Goal: Information Seeking & Learning: Learn about a topic

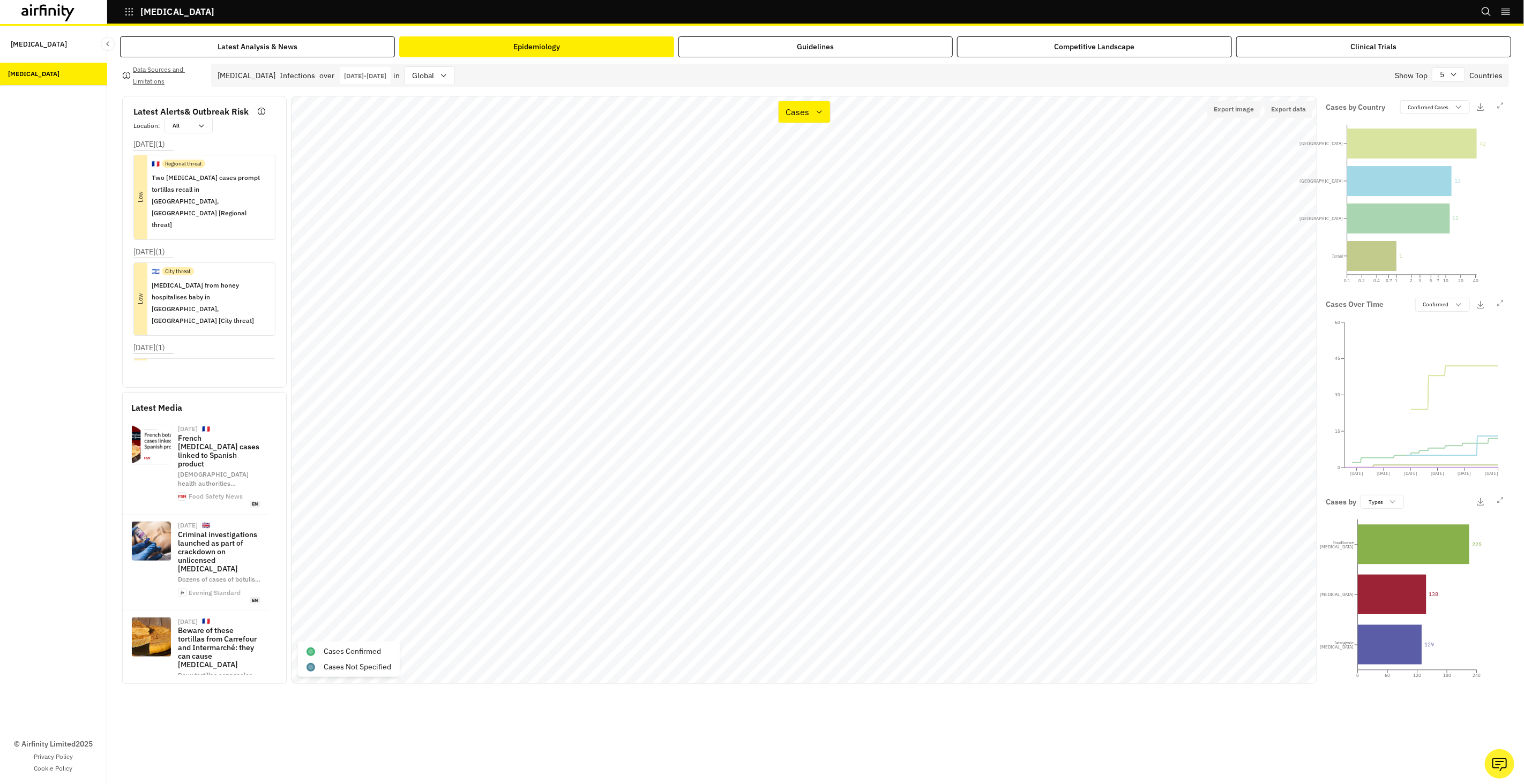
click at [43, 13] on icon at bounding box center [48, 12] width 54 height 17
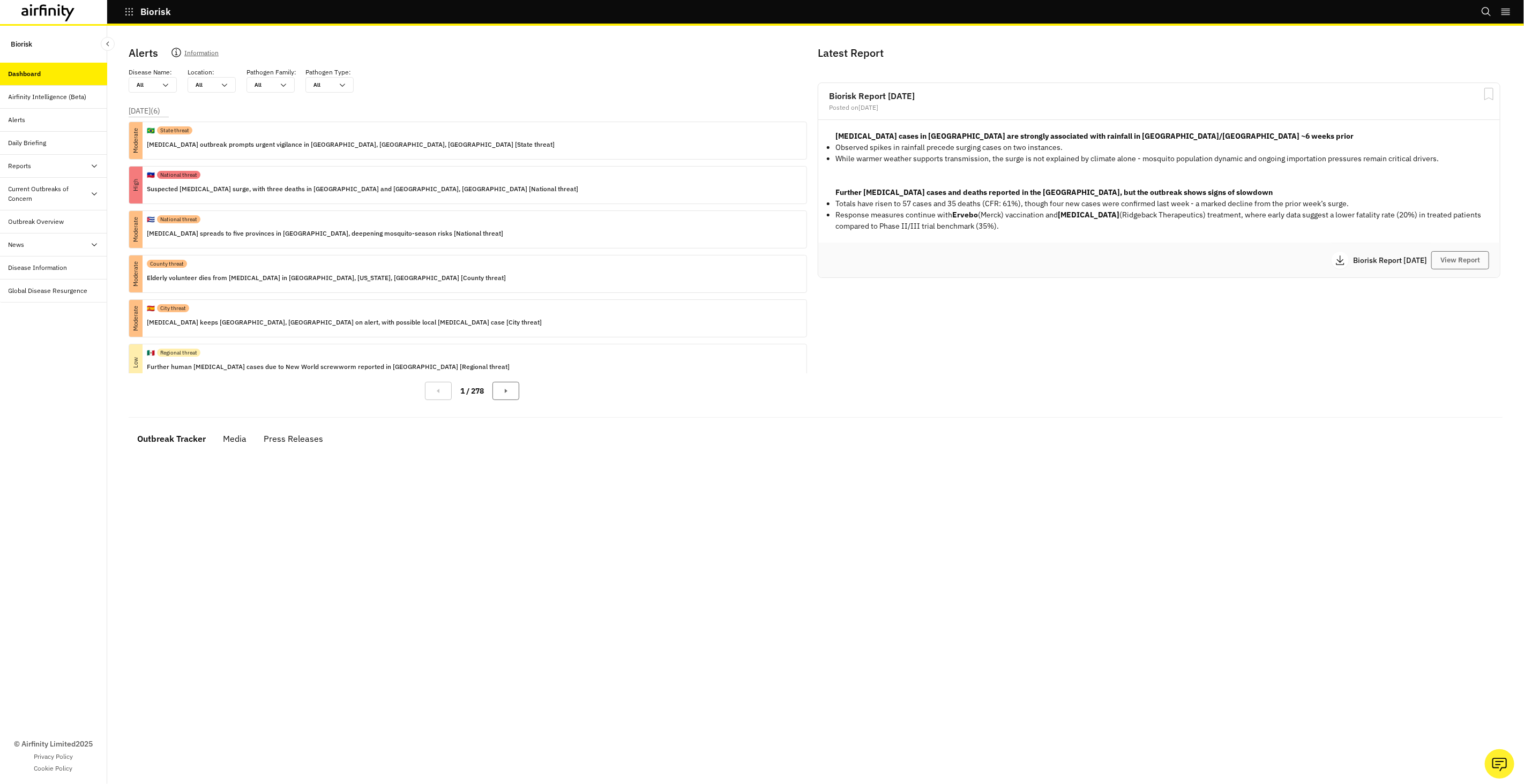
click at [67, 166] on div "Reports" at bounding box center [57, 166] width 99 height 9
click at [54, 166] on div "Reports" at bounding box center [57, 166] width 99 height 9
click at [53, 195] on div "Current Outbreaks of Concern" at bounding box center [49, 194] width 82 height 20
click at [60, 245] on div "Mpox" at bounding box center [62, 245] width 90 height 9
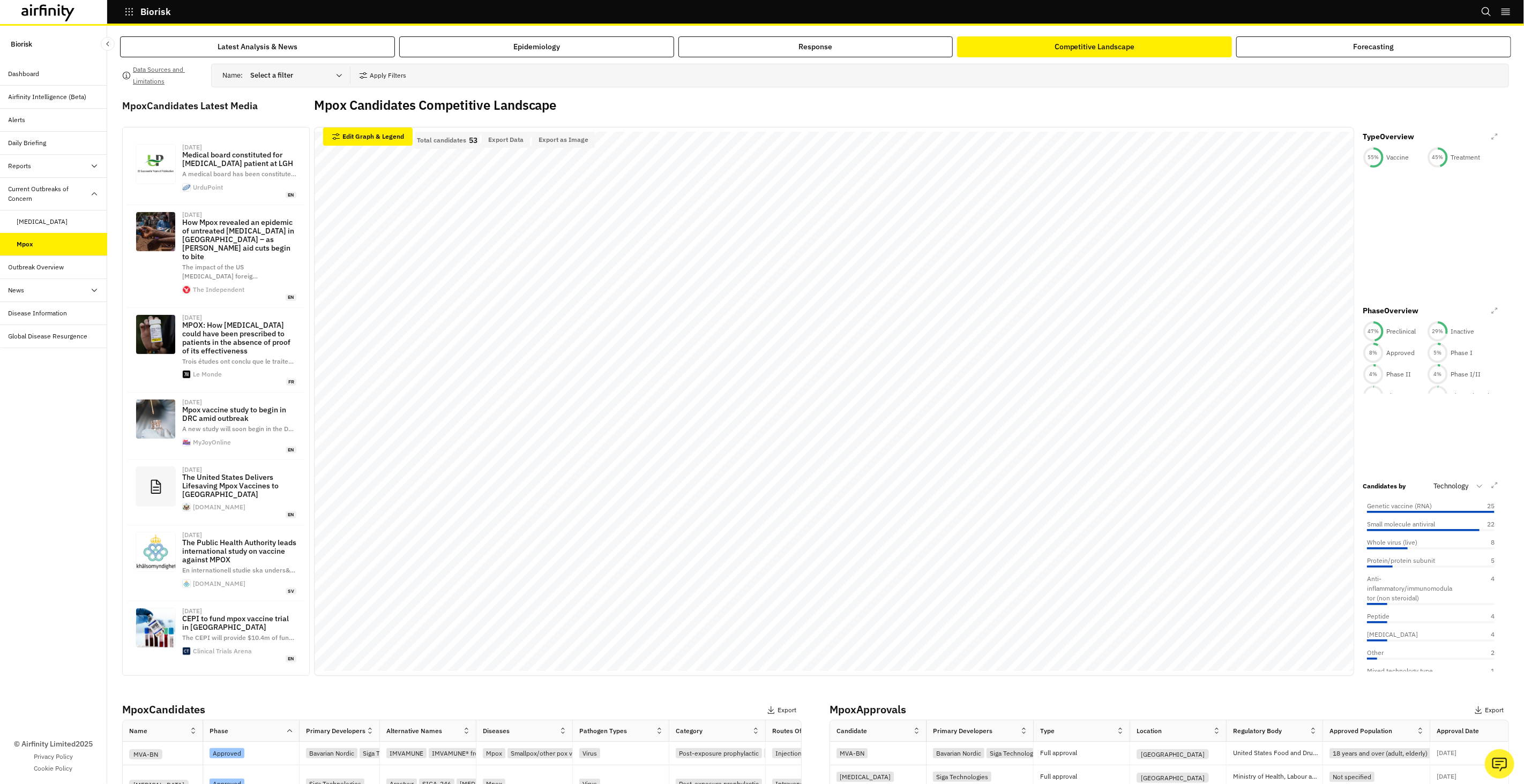
click at [596, 59] on div "Data Sources and Limitations Name : Select a filter Apply Filters Mpox Candidat…" at bounding box center [815, 594] width 1391 height 1073
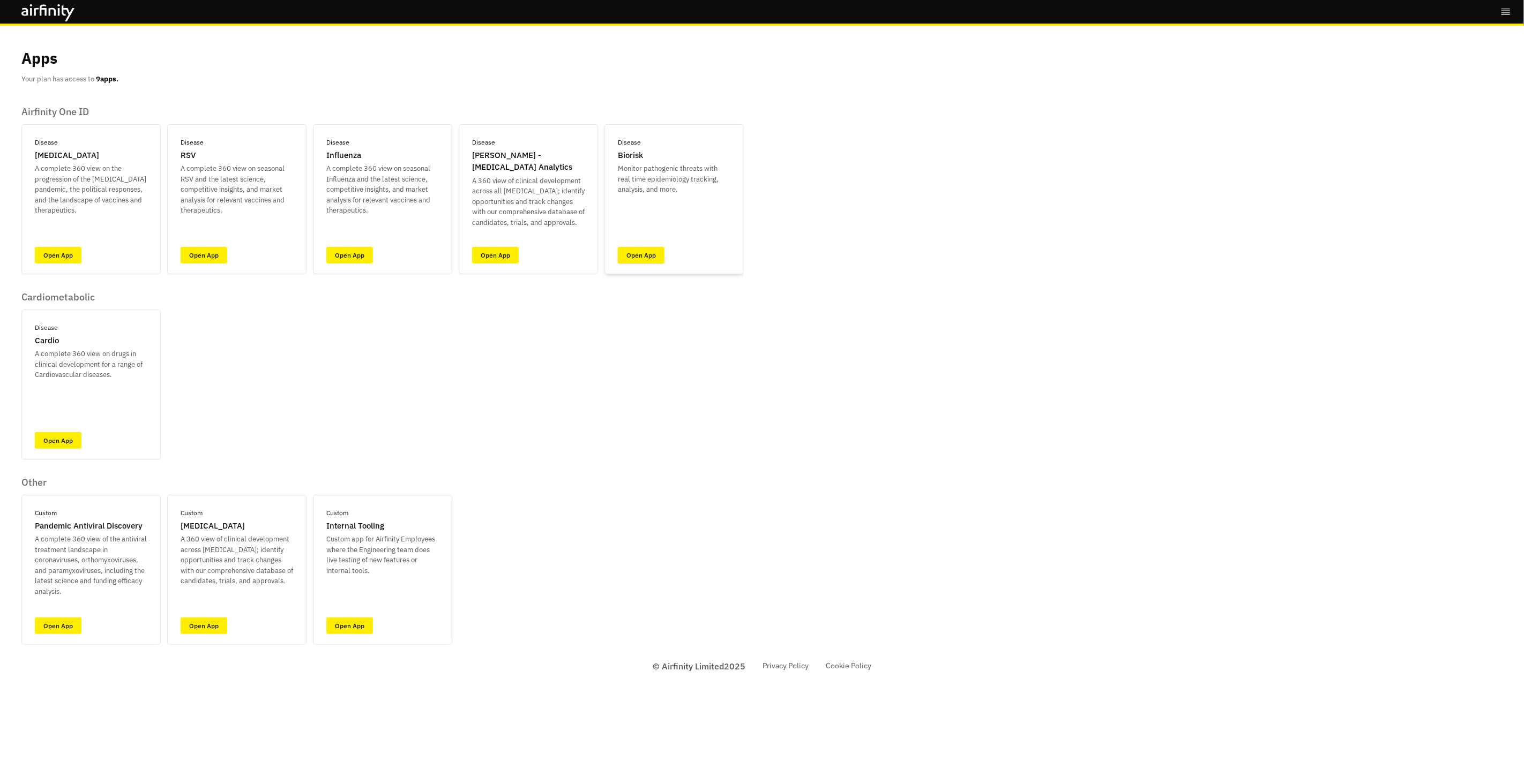
click at [639, 247] on link "Open App" at bounding box center [641, 255] width 47 height 17
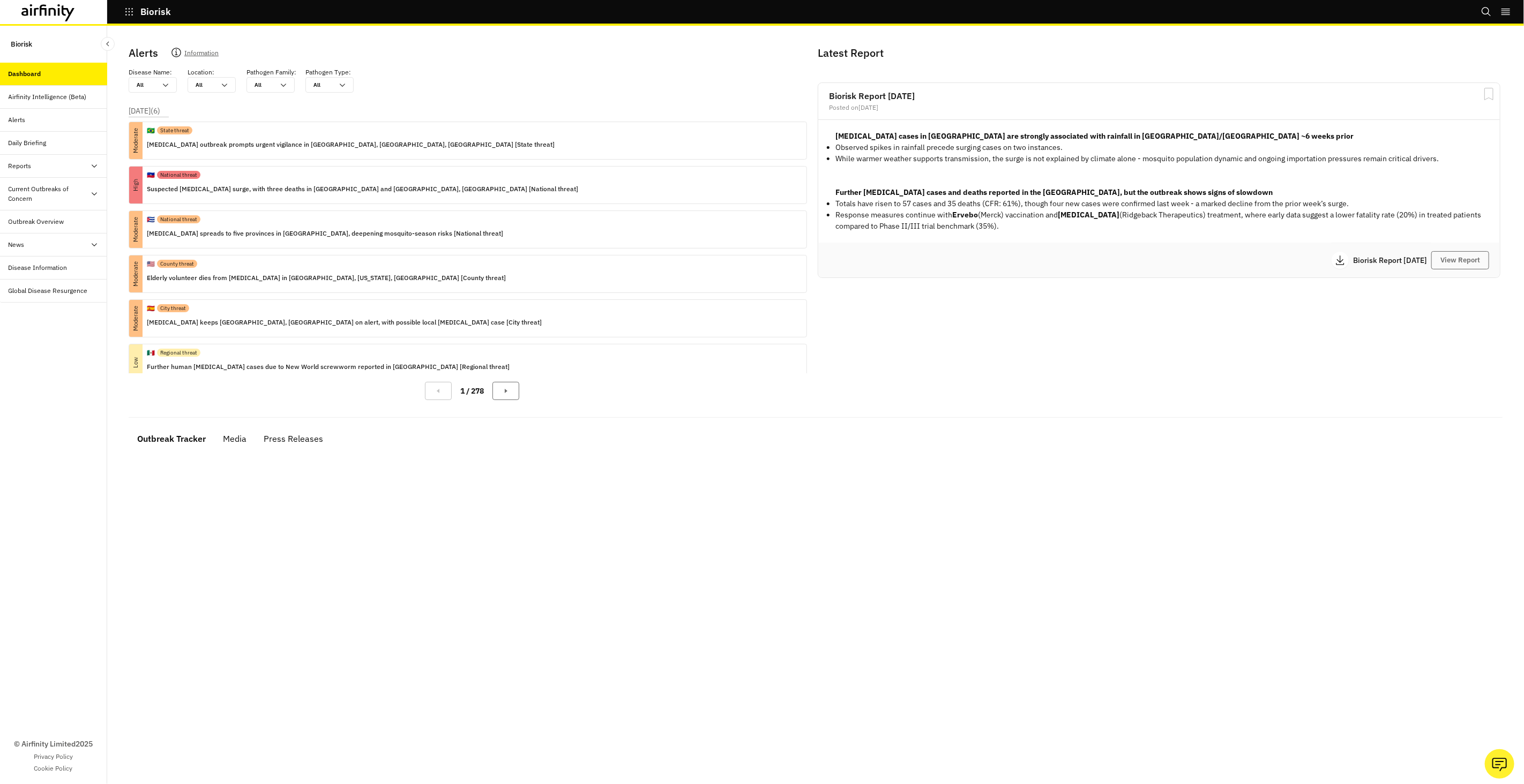
click at [41, 138] on div "Daily Briefing" at bounding box center [27, 143] width 38 height 9
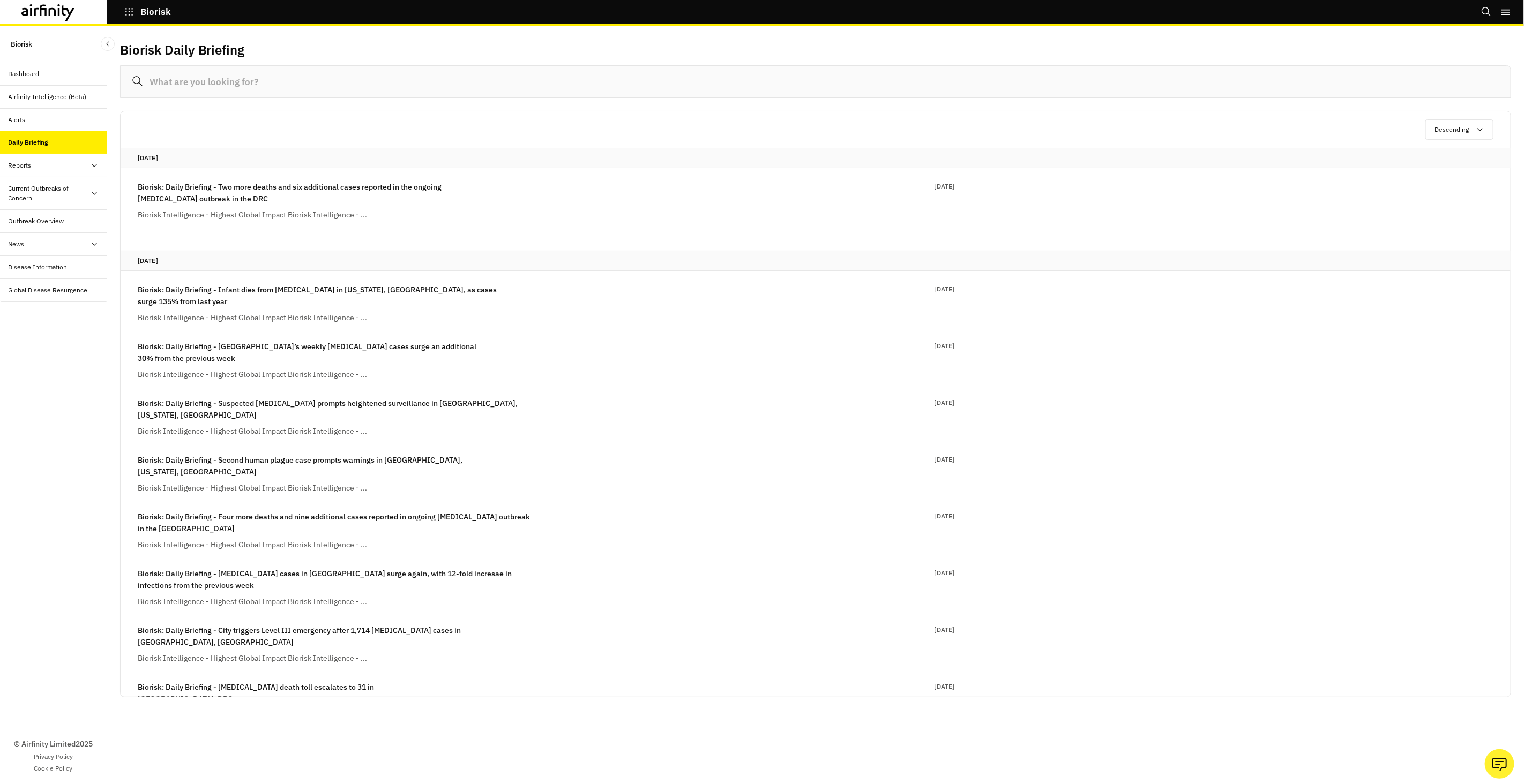
click at [42, 106] on div "Airfinity Intelligence (Beta)" at bounding box center [53, 97] width 107 height 23
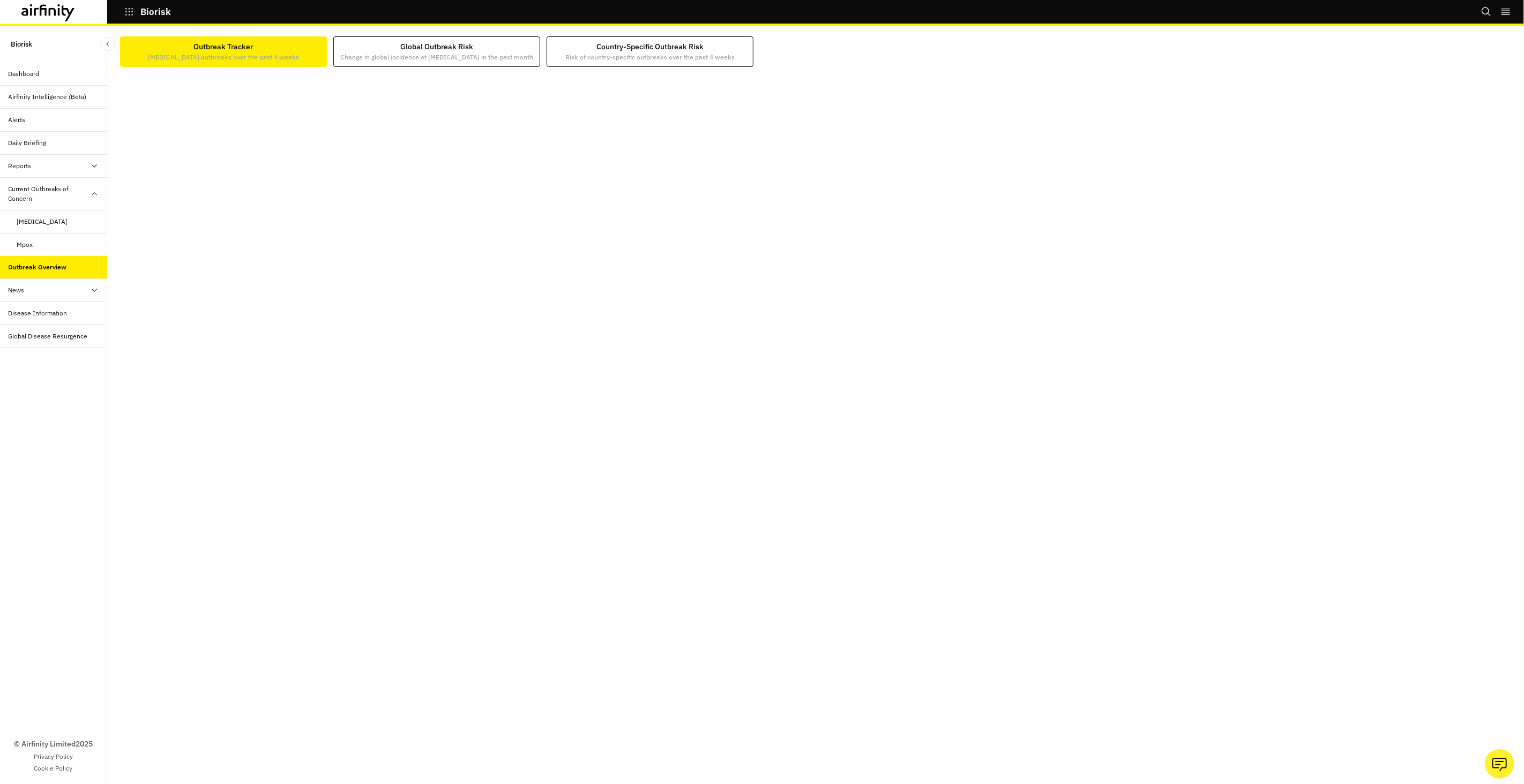
click at [64, 101] on div "Airfinity Intelligence (Beta)" at bounding box center [47, 97] width 78 height 9
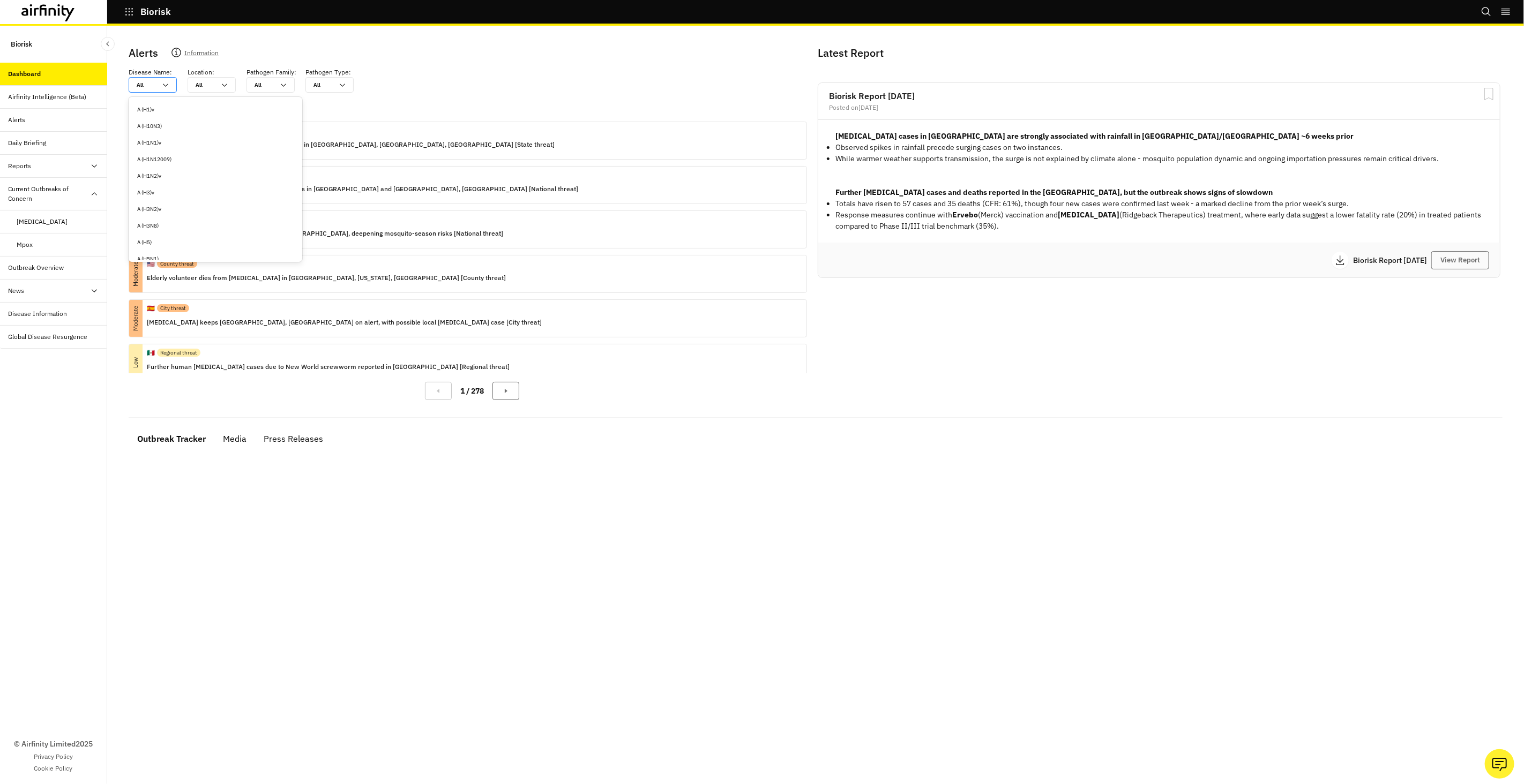
click at [160, 82] on div "All All" at bounding box center [145, 85] width 32 height 14
type input "m"
type input "ma"
type input "mar"
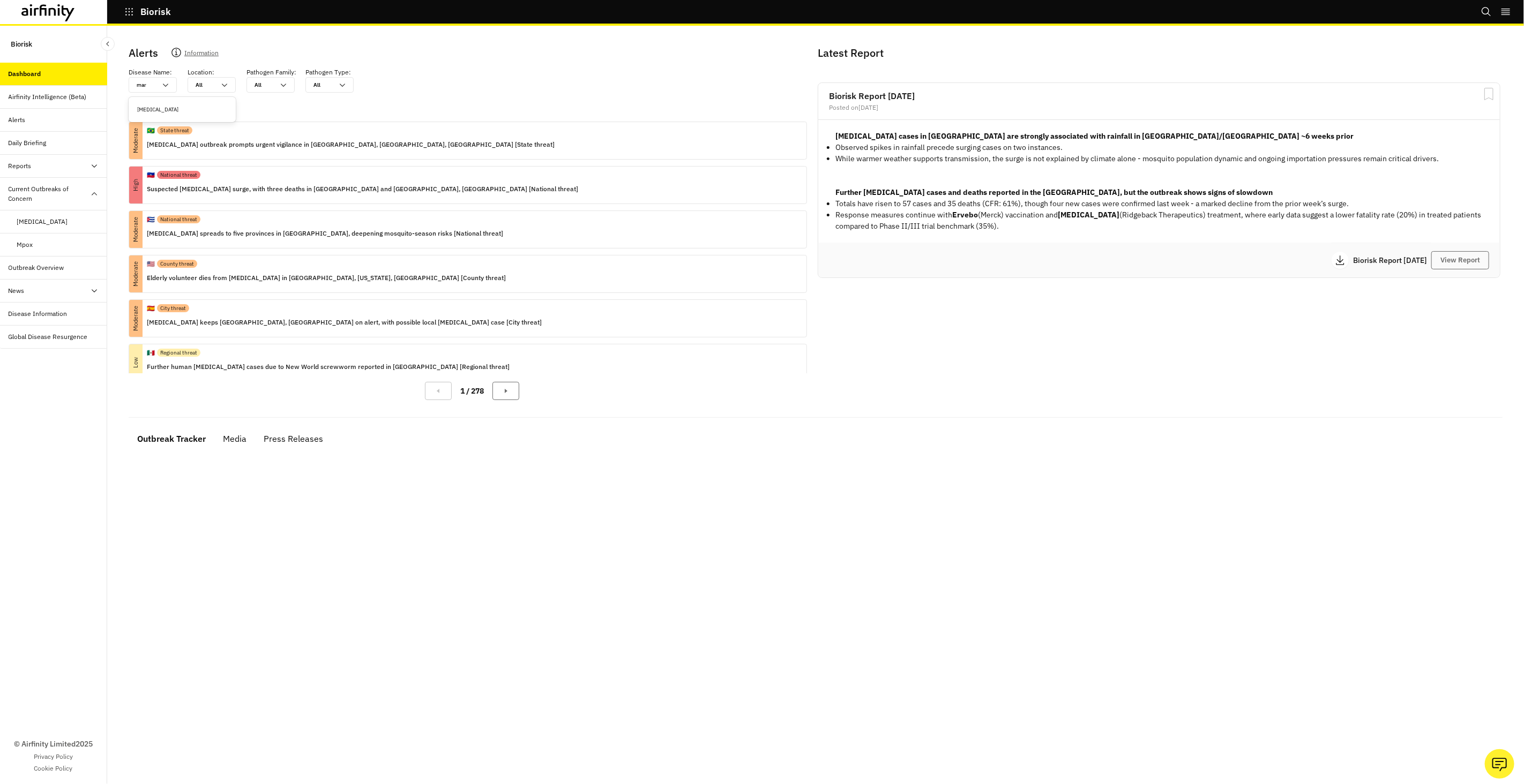
type input "marb"
click at [167, 113] on div "Marburg virus disease" at bounding box center [182, 109] width 90 height 8
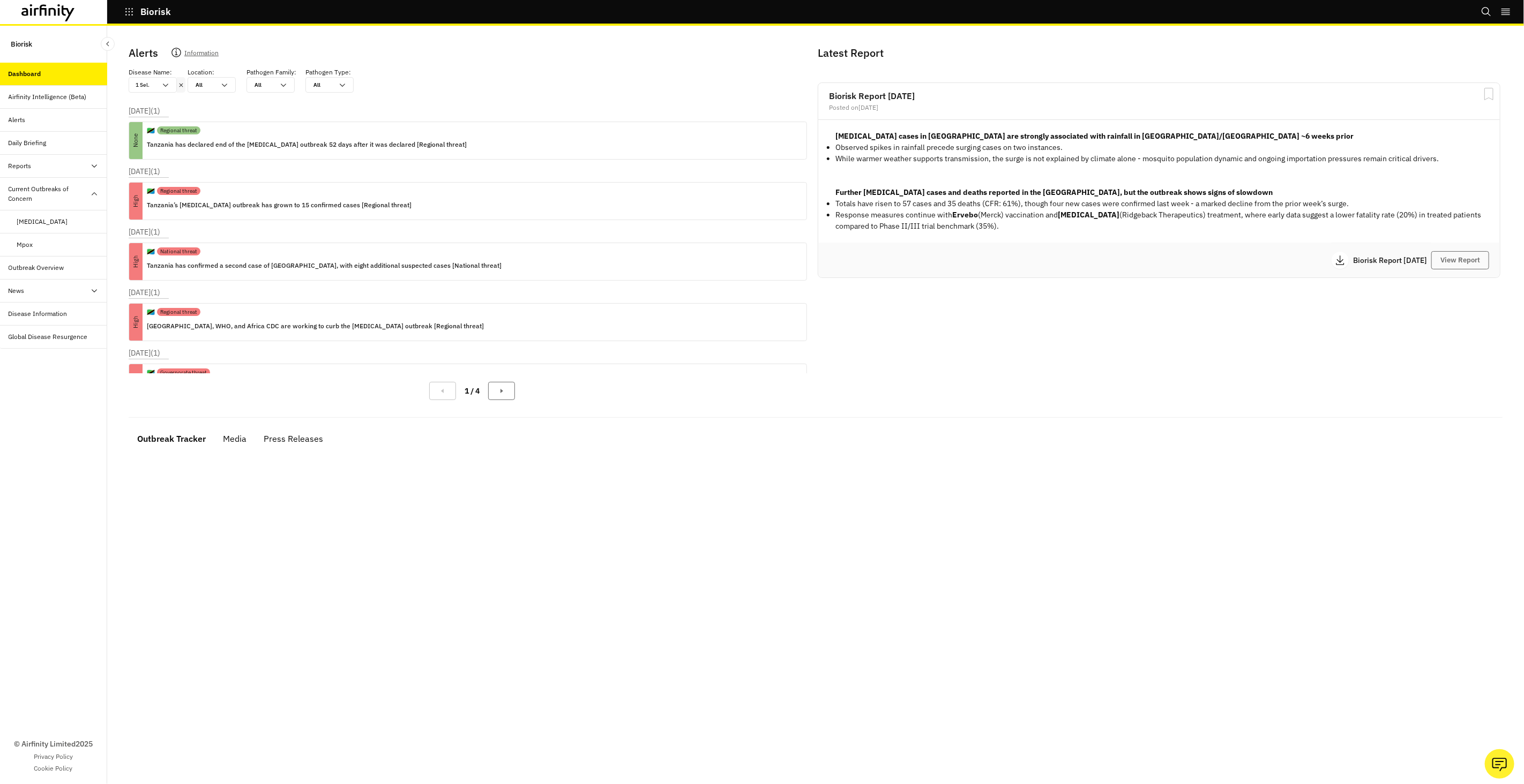
click at [64, 17] on icon at bounding box center [48, 12] width 54 height 17
